Goal: Task Accomplishment & Management: Manage account settings

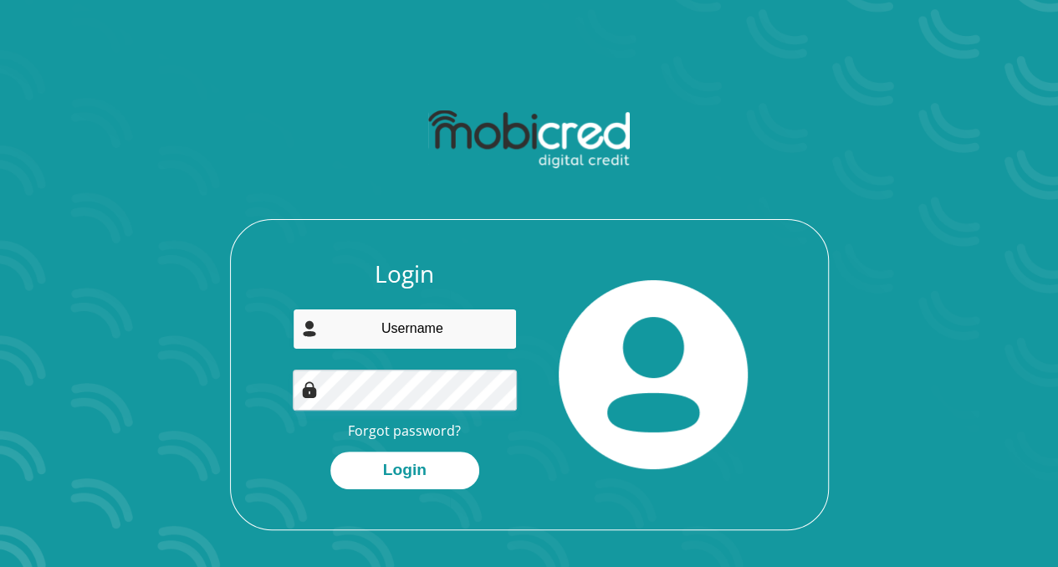
click at [437, 324] on input "email" at bounding box center [405, 328] width 224 height 41
click at [330, 451] on button "Login" at bounding box center [404, 470] width 149 height 38
click at [406, 349] on input "email" at bounding box center [405, 328] width 224 height 41
type input "andrewlesego11@gmail.com"
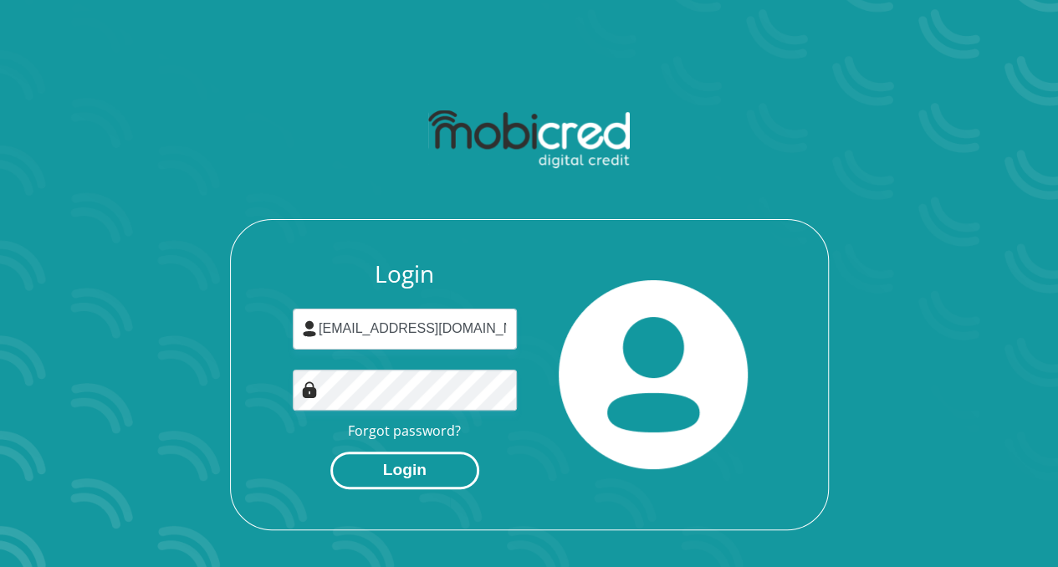
click at [425, 471] on button "Login" at bounding box center [404, 470] width 149 height 38
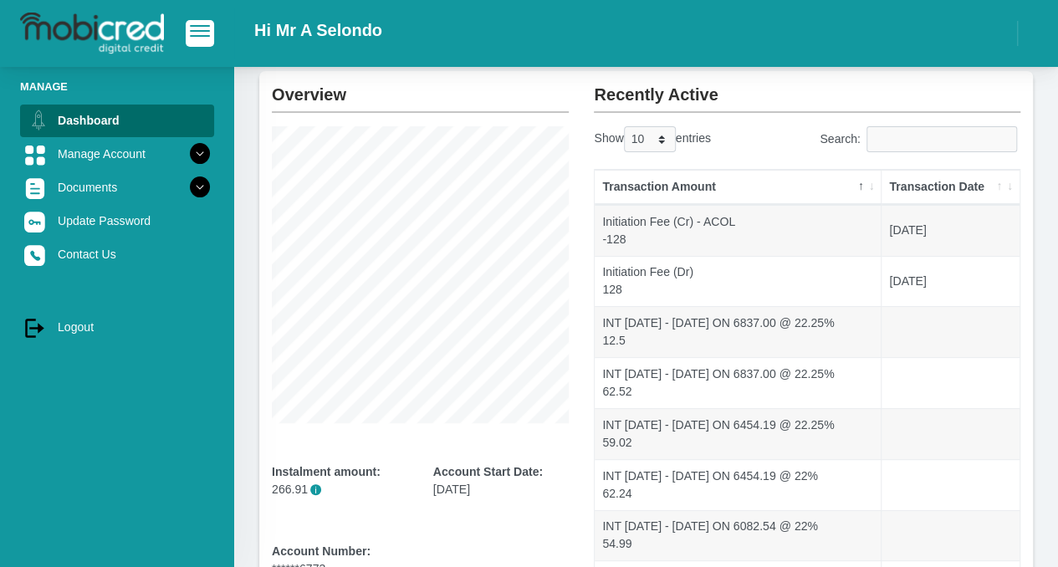
scroll to position [36, 0]
